Goal: Information Seeking & Learning: Learn about a topic

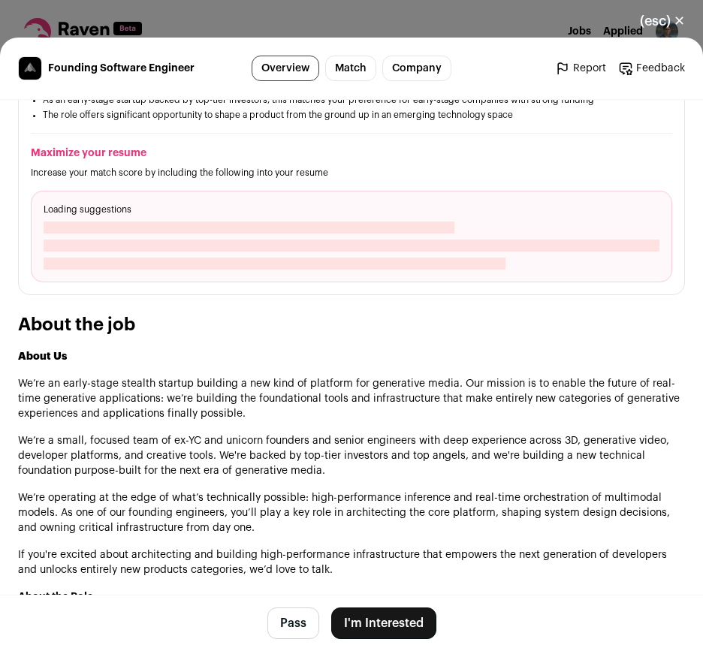
scroll to position [583, 0]
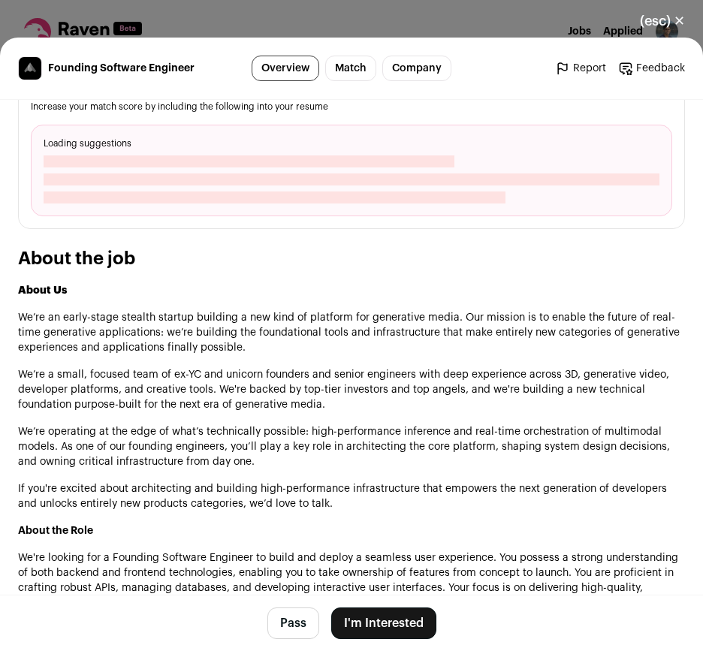
click at [415, 61] on link "Company" at bounding box center [416, 69] width 69 height 26
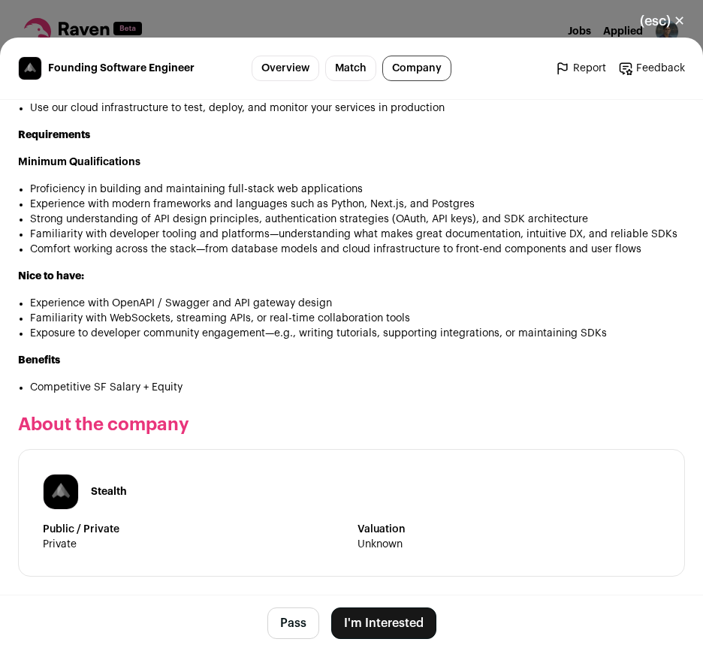
scroll to position [0, 0]
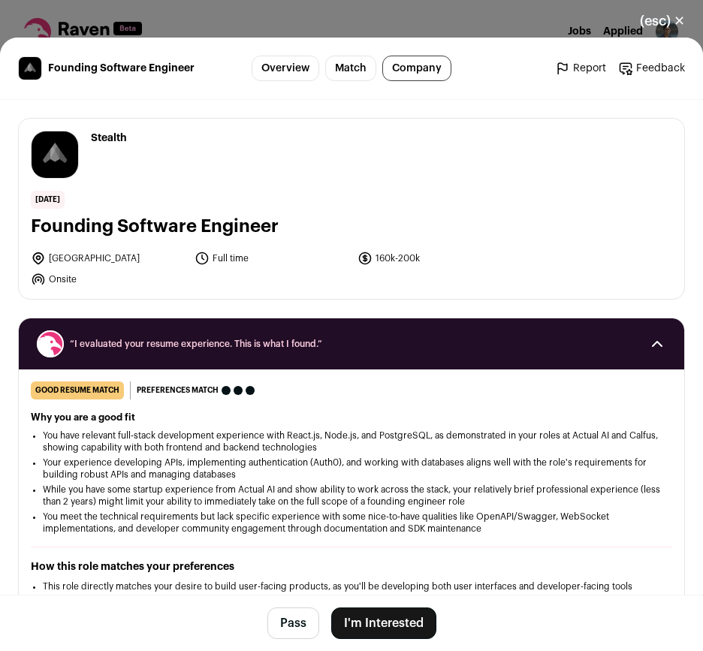
click at [270, 64] on link "Overview" at bounding box center [285, 69] width 68 height 26
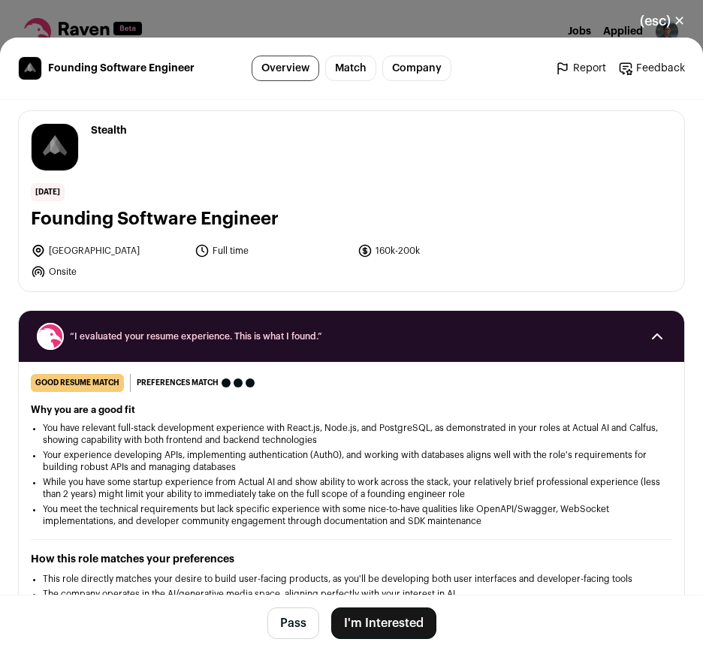
click at [646, 18] on button "(esc) ✕" at bounding box center [662, 21] width 81 height 33
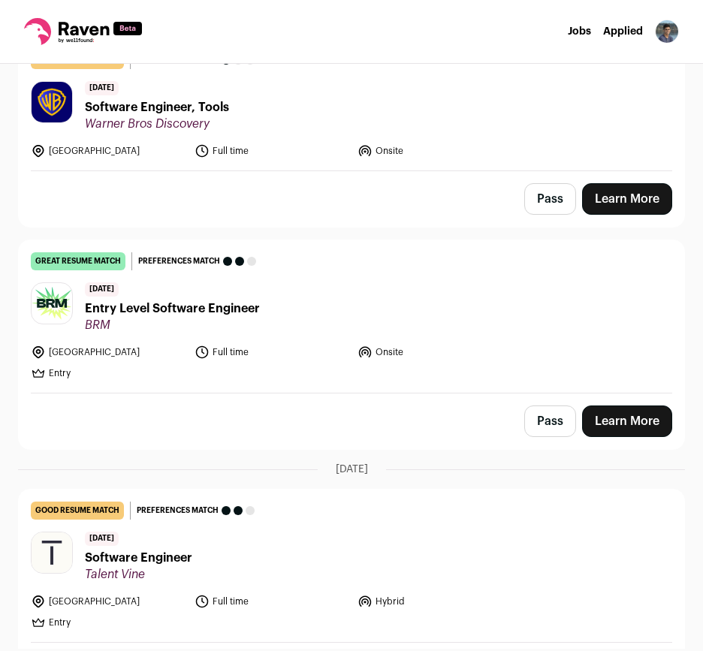
scroll to position [1616, 0]
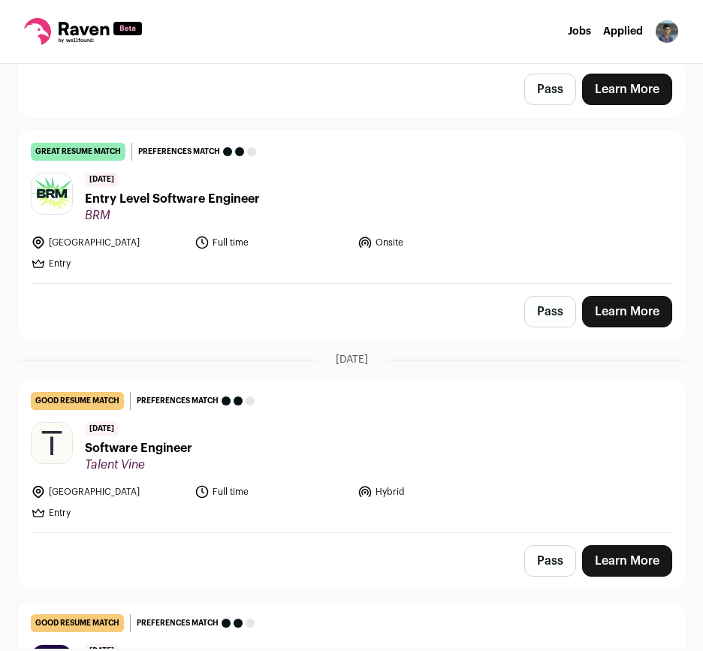
click at [168, 439] on span "Software Engineer" at bounding box center [138, 448] width 107 height 18
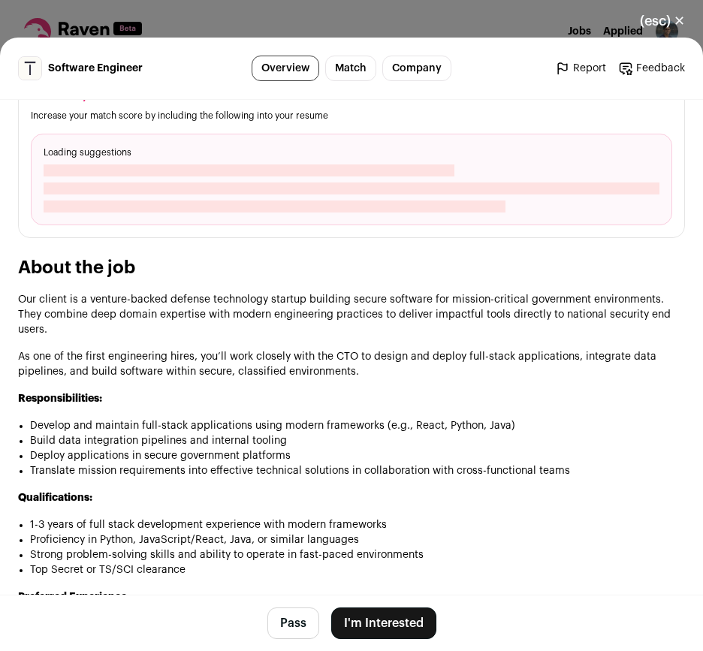
scroll to position [0, 0]
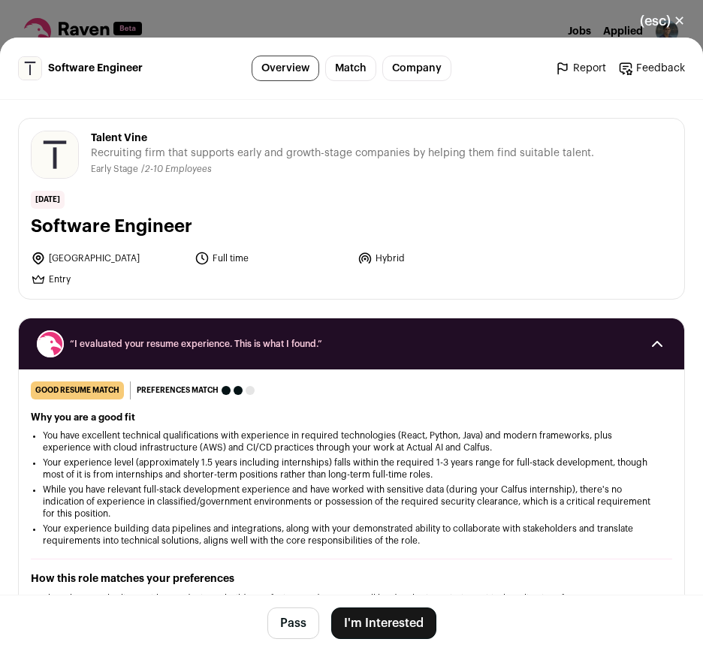
click at [420, 62] on link "Company" at bounding box center [416, 69] width 69 height 26
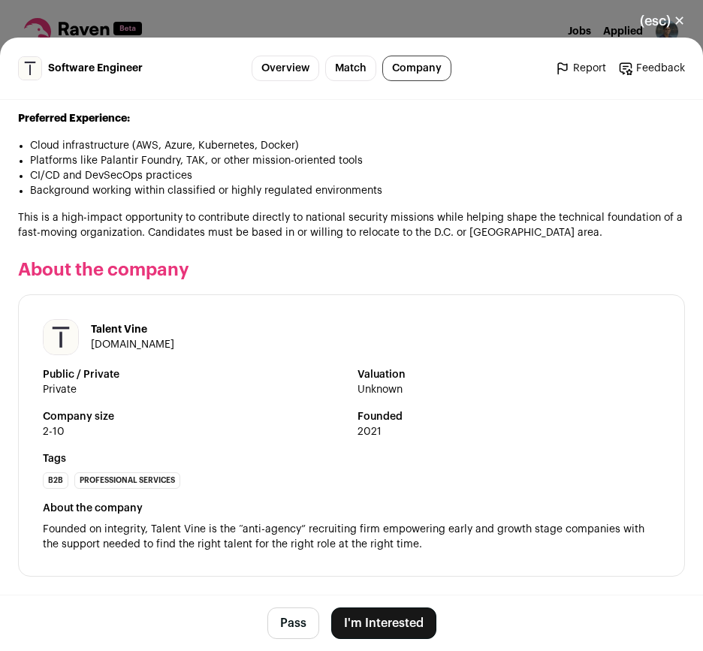
scroll to position [1084, 0]
click at [129, 350] on link "[DOMAIN_NAME]" at bounding box center [132, 344] width 83 height 11
click at [679, 12] on button "(esc) ✕" at bounding box center [662, 21] width 81 height 33
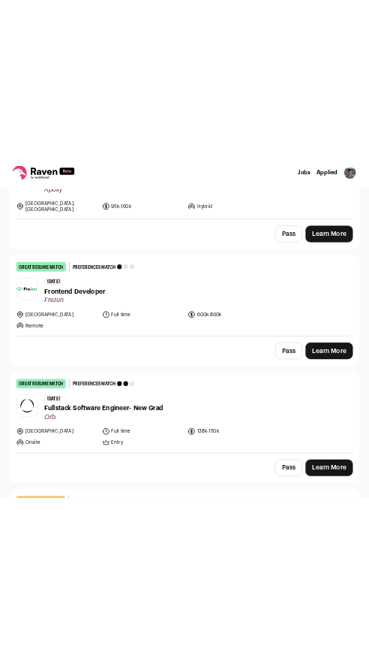
scroll to position [0, 0]
